Goal: Navigation & Orientation: Go to known website

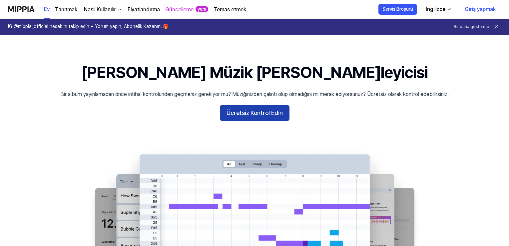
click at [269, 112] on font "Ücretsiz Kontrol Edin" at bounding box center [254, 112] width 56 height 7
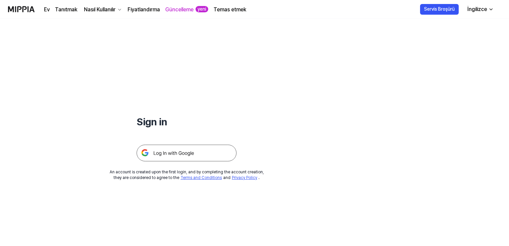
click at [475, 11] on font "İngilizce" at bounding box center [477, 9] width 20 height 6
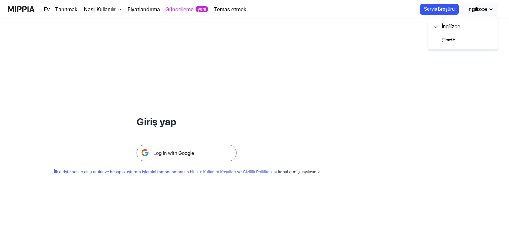
click at [474, 9] on font "İngilizce" at bounding box center [477, 9] width 20 height 6
click at [169, 155] on img at bounding box center [187, 153] width 100 height 17
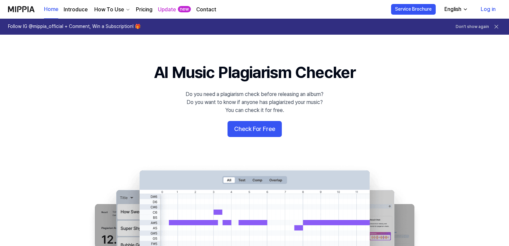
click at [463, 10] on icon "button" at bounding box center [465, 9] width 5 height 5
